Goal: Check status: Check status

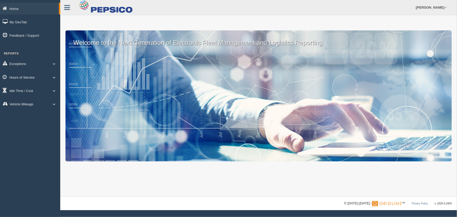
click at [52, 78] on span at bounding box center [54, 77] width 7 height 3
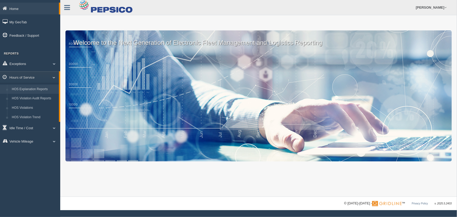
click at [47, 90] on link "HOS Explanation Reports" at bounding box center [34, 89] width 50 height 9
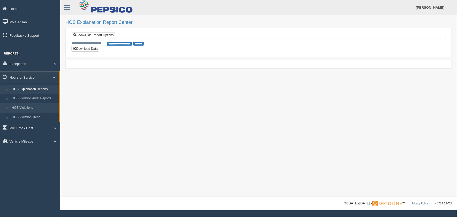
click at [48, 109] on link "HOS Violations" at bounding box center [34, 107] width 50 height 9
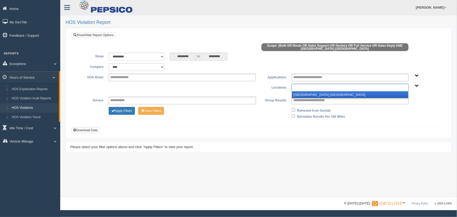
click at [300, 90] on input "text" at bounding box center [311, 87] width 36 height 7
click at [299, 95] on li "[GEOGRAPHIC_DATA] [GEOGRAPHIC_DATA]" at bounding box center [350, 94] width 116 height 7
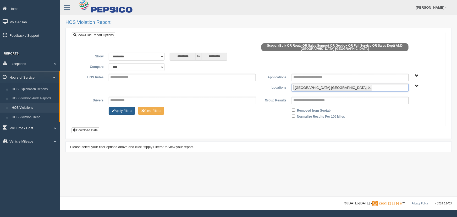
click at [120, 111] on button "Apply Filters" at bounding box center [122, 111] width 26 height 8
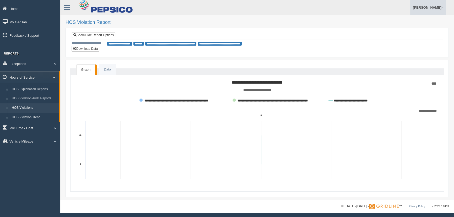
click at [436, 8] on link "[PERSON_NAME]" at bounding box center [428, 7] width 36 height 15
click at [398, 30] on link "Log Off" at bounding box center [416, 31] width 57 height 11
